Goal: Task Accomplishment & Management: Manage account settings

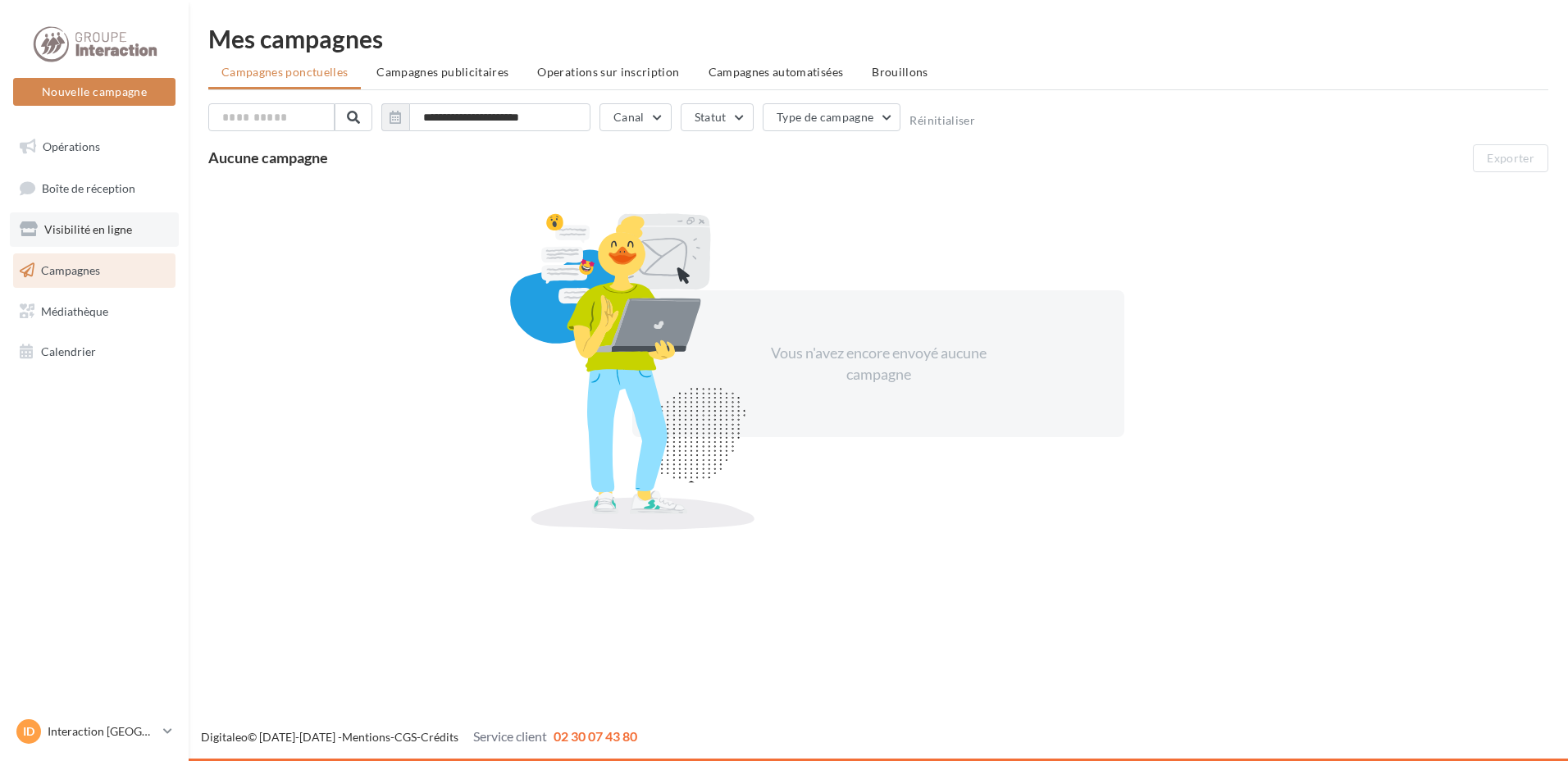
click at [77, 237] on link "Visibilité en ligne" at bounding box center [94, 229] width 169 height 34
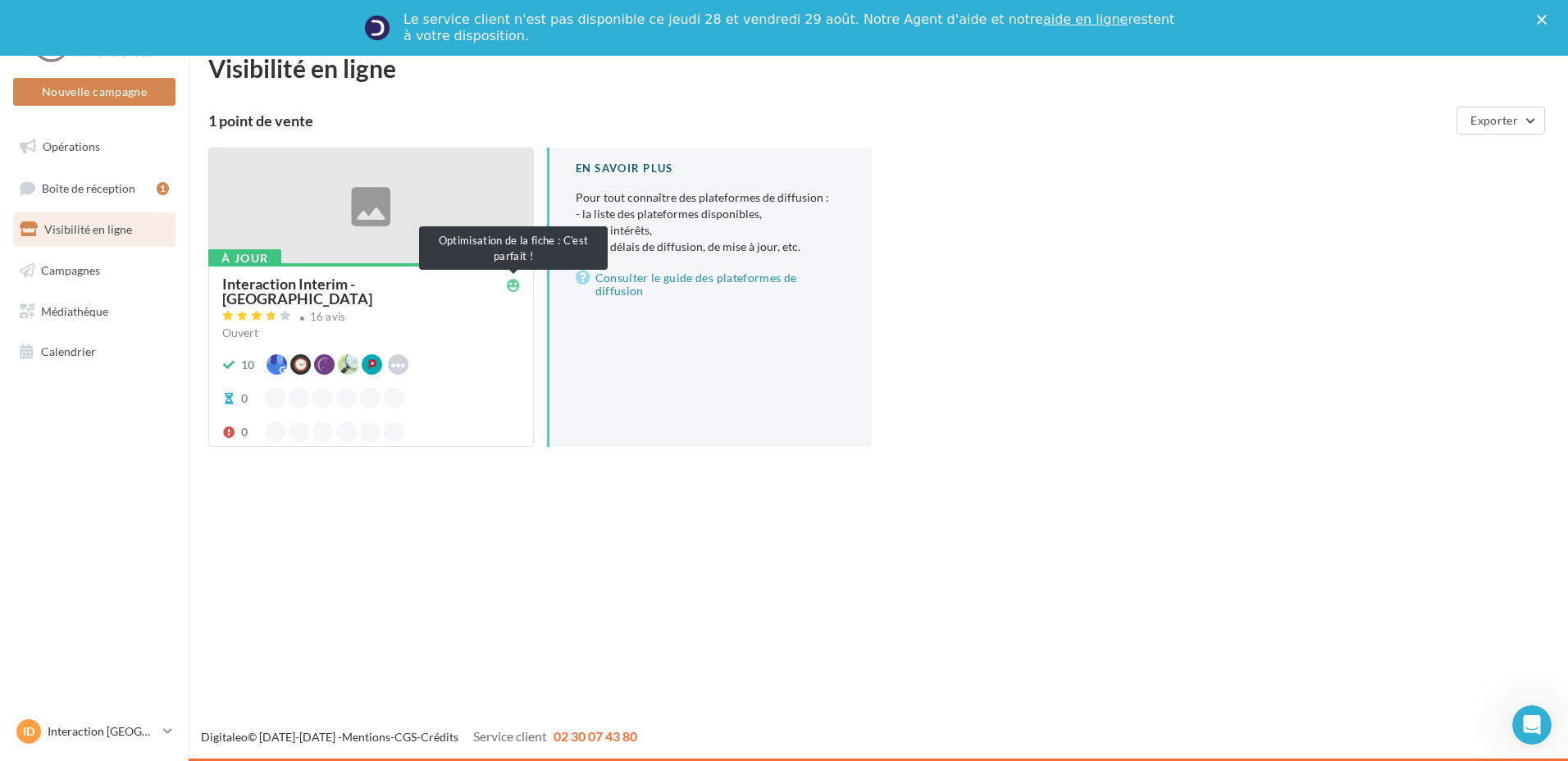
click at [517, 284] on icon at bounding box center [513, 285] width 13 height 13
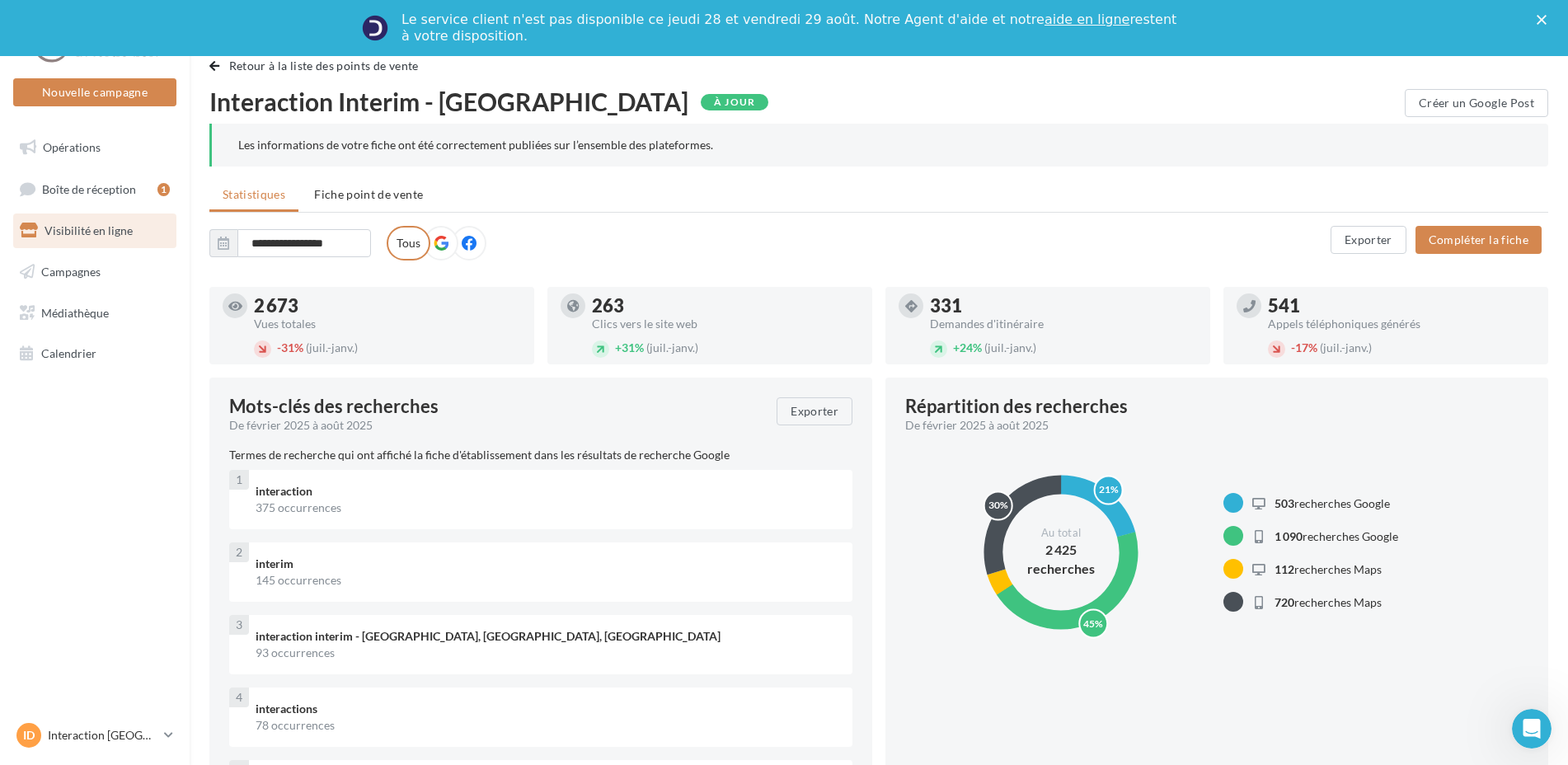
click at [437, 244] on icon at bounding box center [441, 244] width 15 height 15
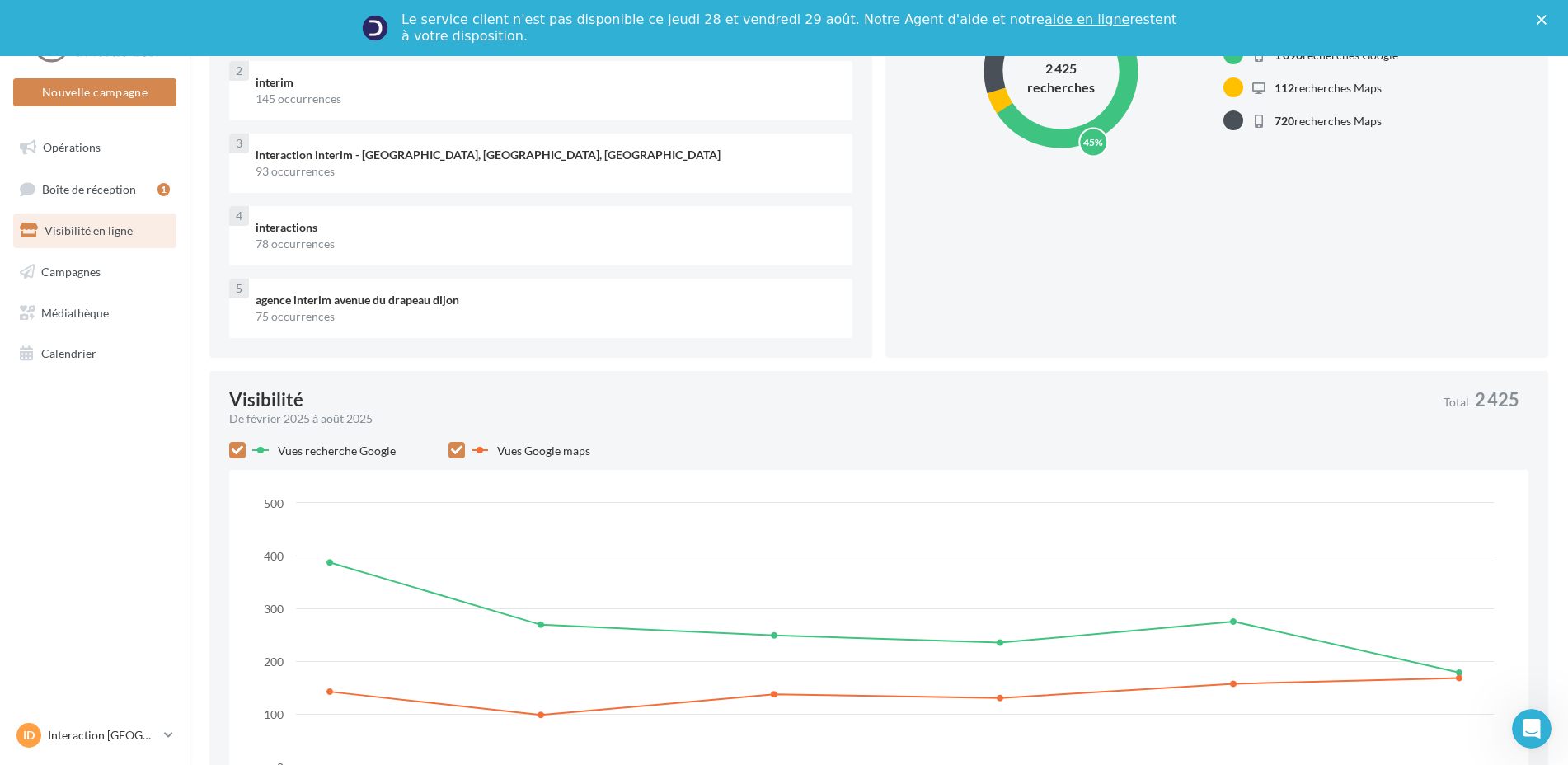
scroll to position [151, 0]
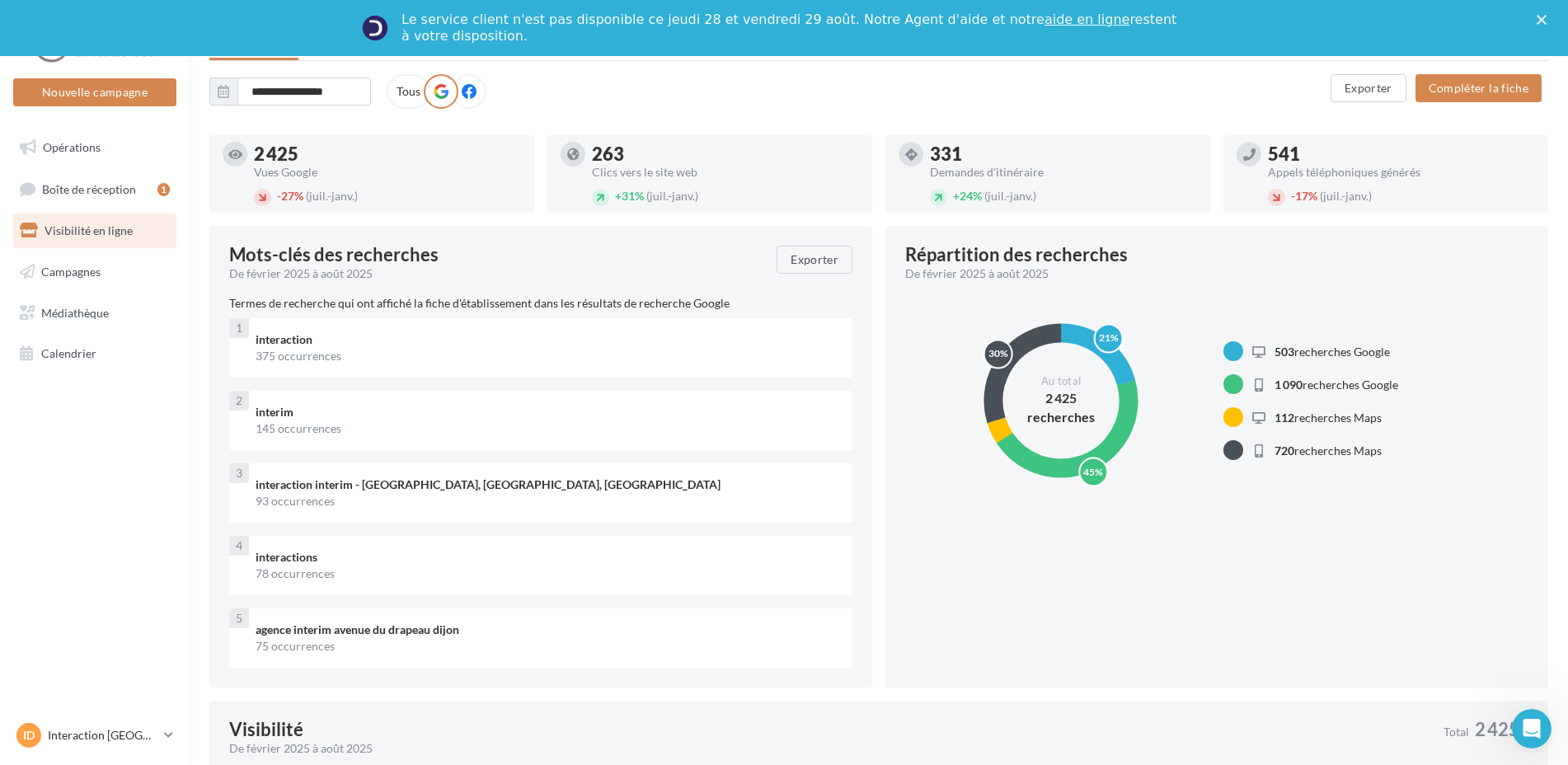
click at [459, 103] on label at bounding box center [469, 91] width 34 height 34
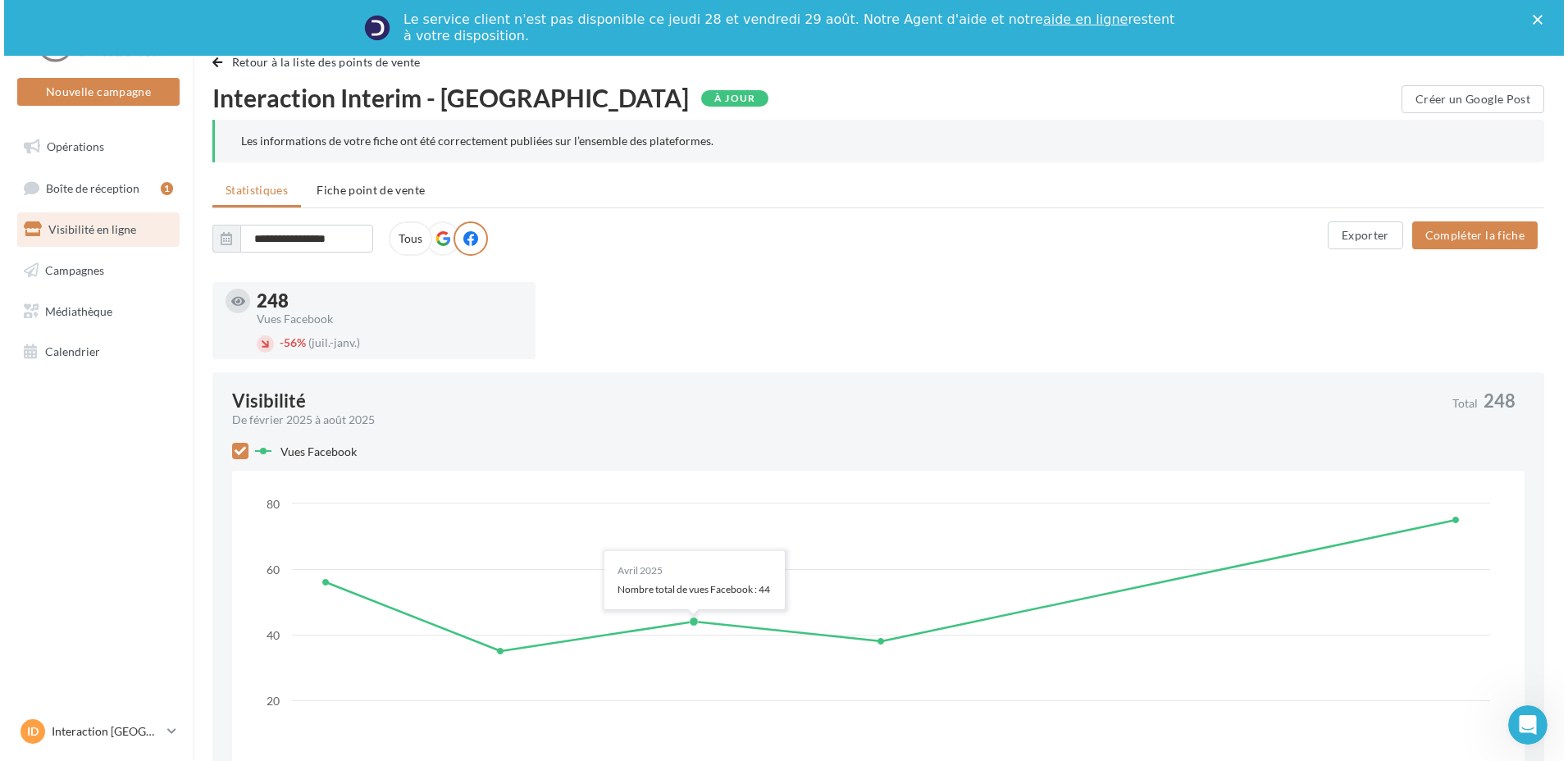
scroll to position [0, 0]
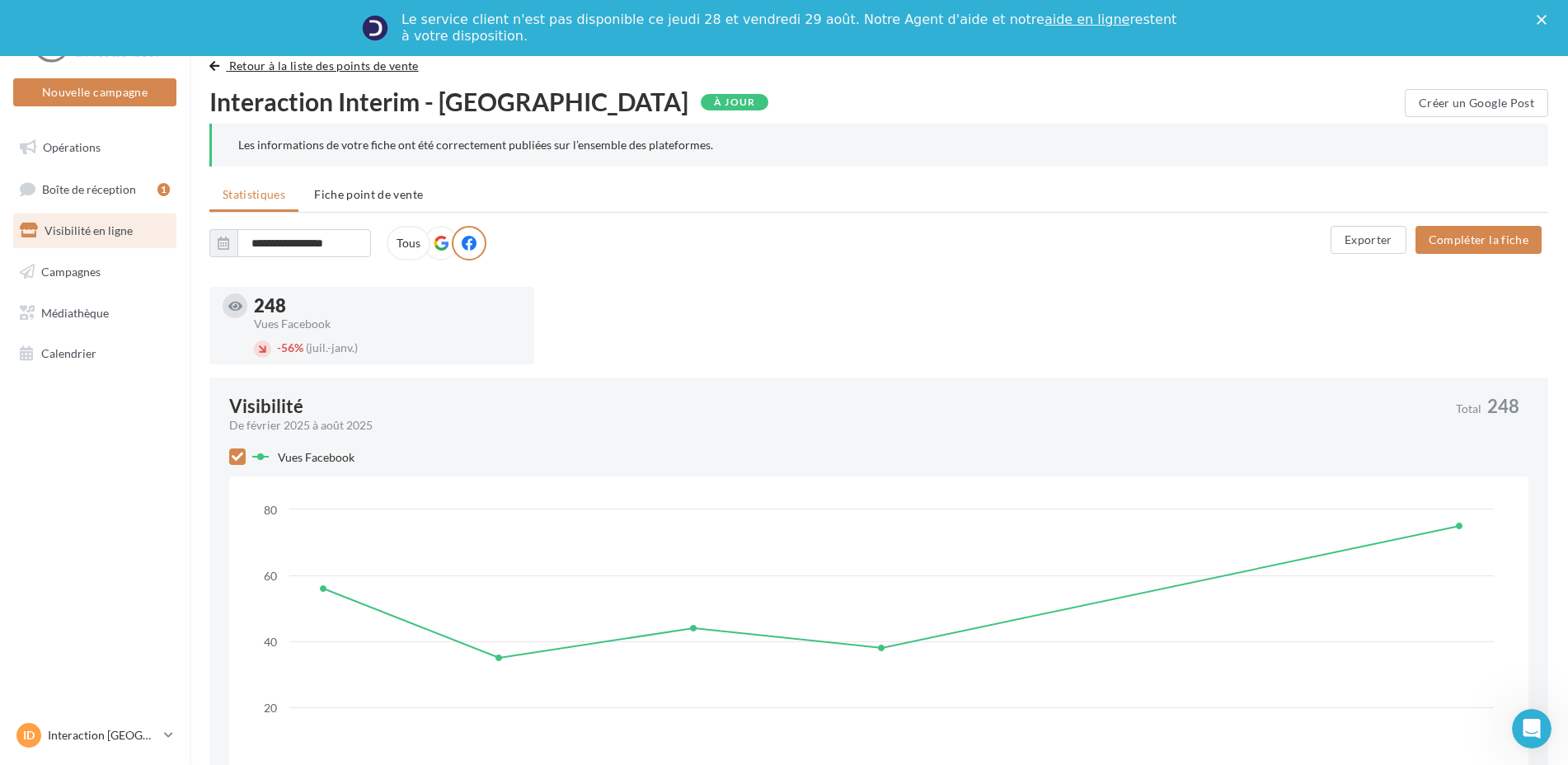
click at [215, 69] on span "button" at bounding box center [214, 66] width 10 height 11
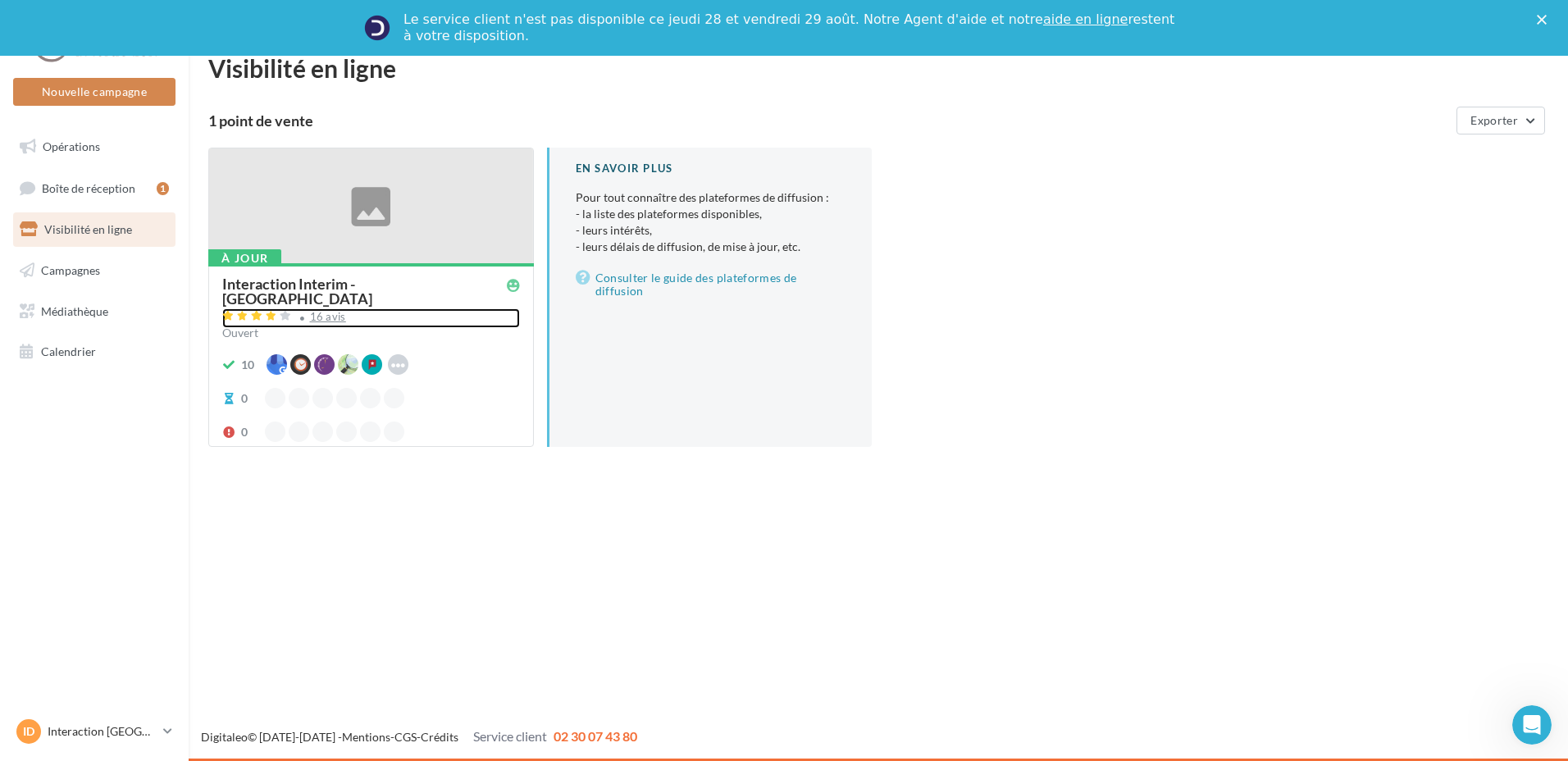
click at [344, 309] on div "16 avis" at bounding box center [371, 318] width 297 height 20
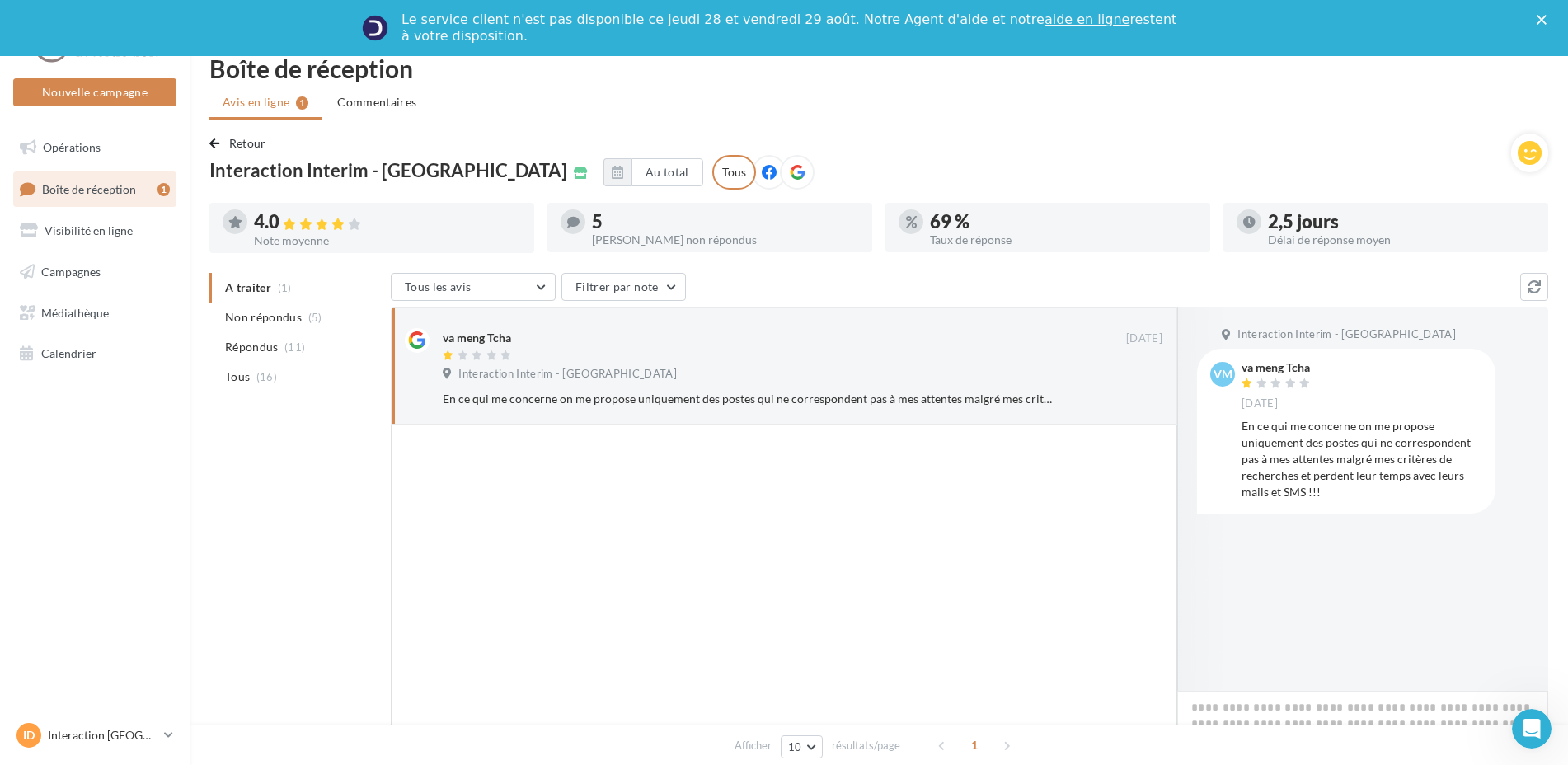
click at [285, 306] on li "Non répondus (5)" at bounding box center [297, 317] width 175 height 29
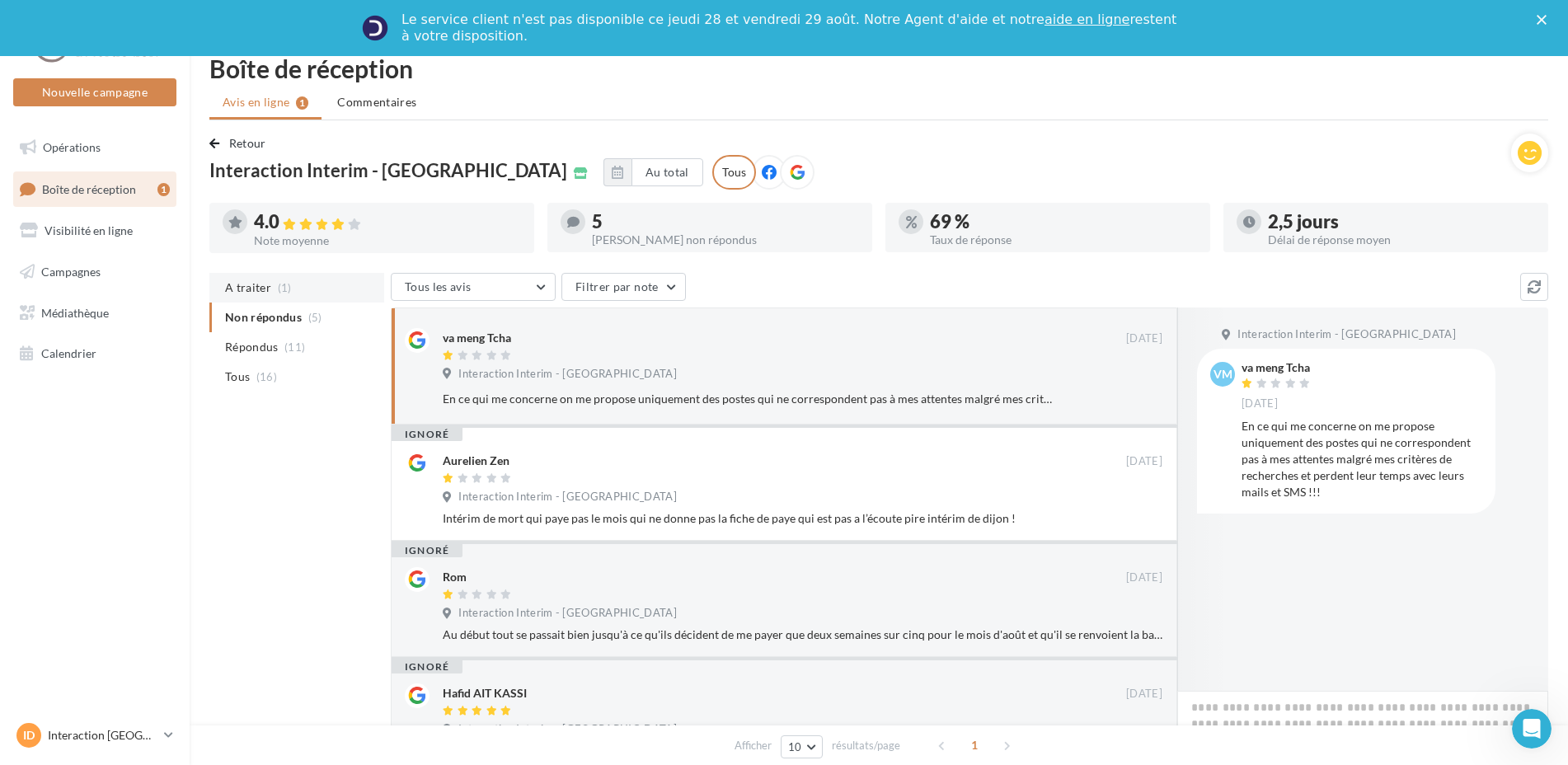
click at [273, 292] on li "A traiter (1)" at bounding box center [297, 287] width 175 height 29
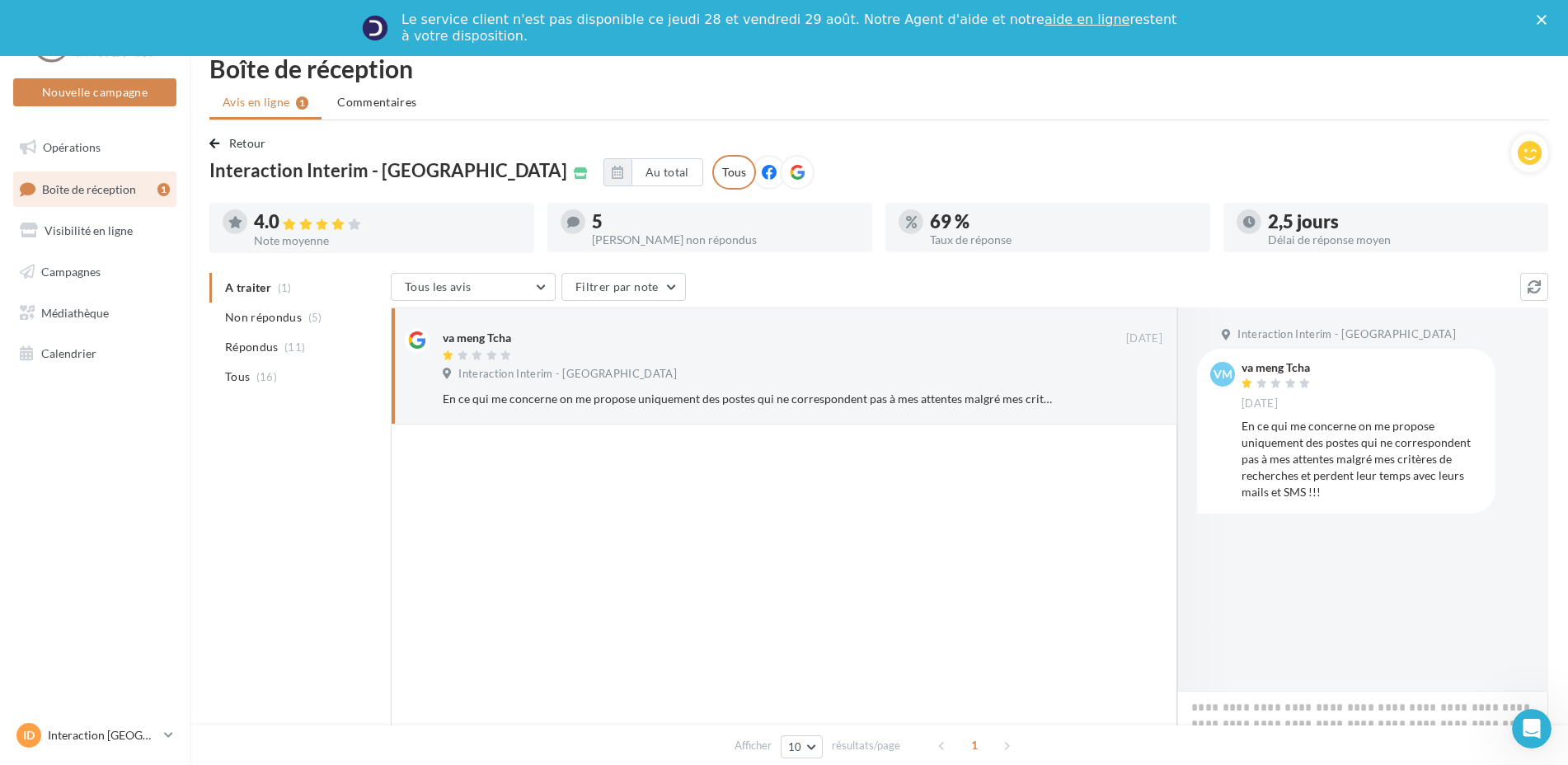
click at [225, 131] on div "Boîte de réception Avis en ligne 1 Commentaires Retour Interaction Interim - Di…" at bounding box center [879, 469] width 1379 height 826
click at [233, 146] on span "Retour" at bounding box center [248, 143] width 37 height 14
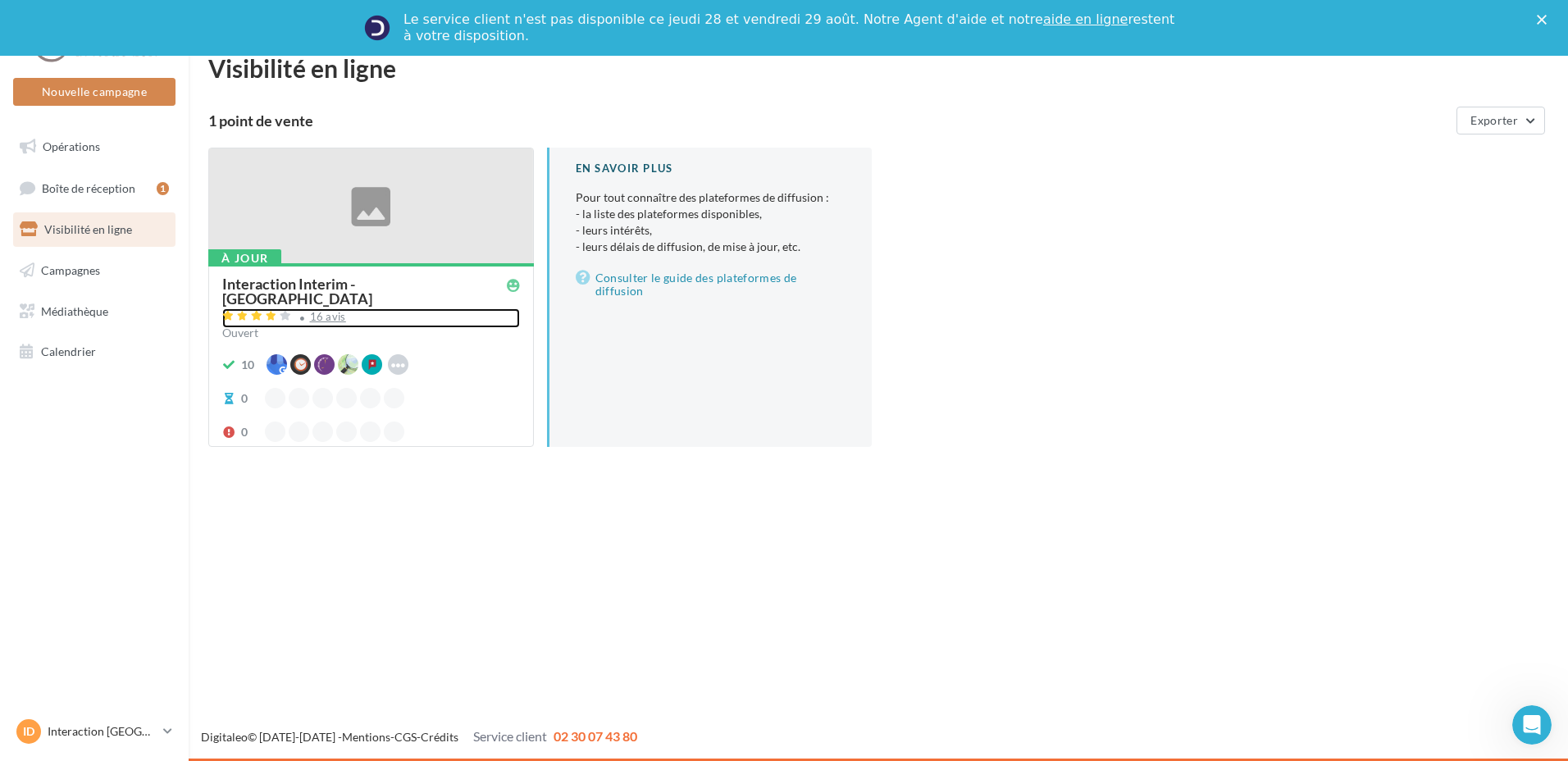
click at [376, 309] on div "16 avis" at bounding box center [371, 318] width 297 height 20
